Goal: Navigation & Orientation: Find specific page/section

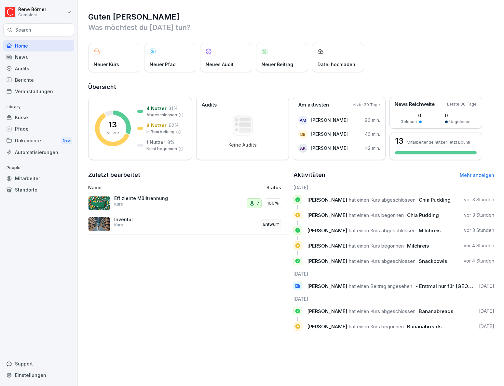
click at [26, 128] on div "Pfade" at bounding box center [38, 128] width 71 height 11
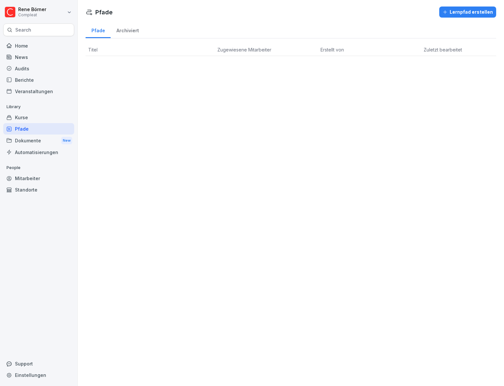
click at [30, 118] on div "Kurse" at bounding box center [38, 117] width 71 height 11
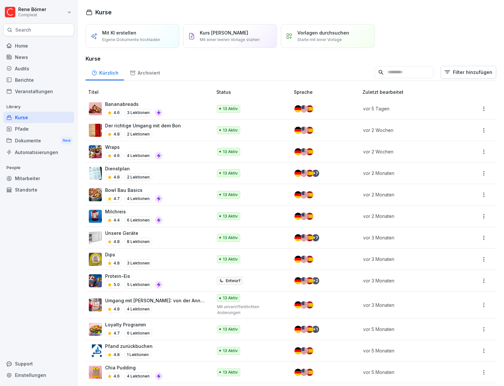
click at [38, 180] on div "Mitarbeiter" at bounding box center [38, 177] width 71 height 11
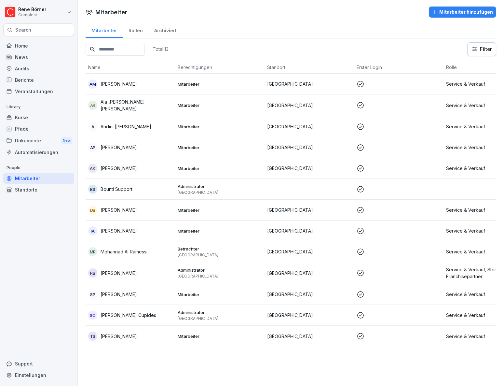
click at [407, 204] on td at bounding box center [398, 209] width 89 height 21
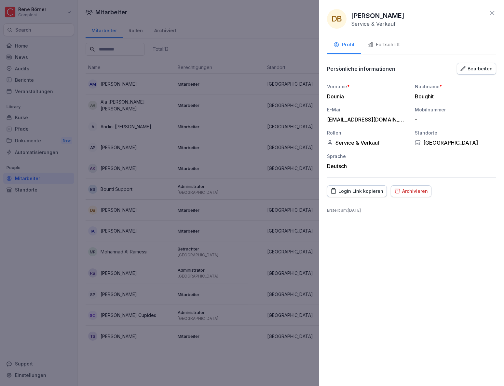
click at [390, 47] on div "Fortschritt" at bounding box center [383, 44] width 33 height 7
